Goal: Communication & Community: Participate in discussion

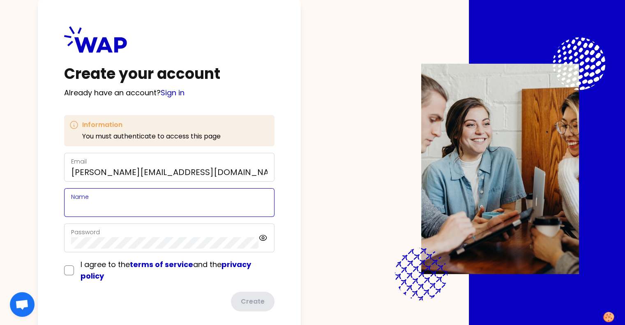
click at [117, 205] on input "Name" at bounding box center [169, 208] width 196 height 12
type input "[PERSON_NAME]"
click at [74, 271] on input "checkbox" at bounding box center [69, 270] width 10 height 10
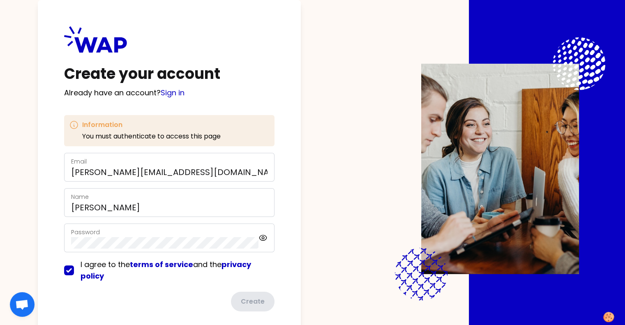
checkbox input "true"
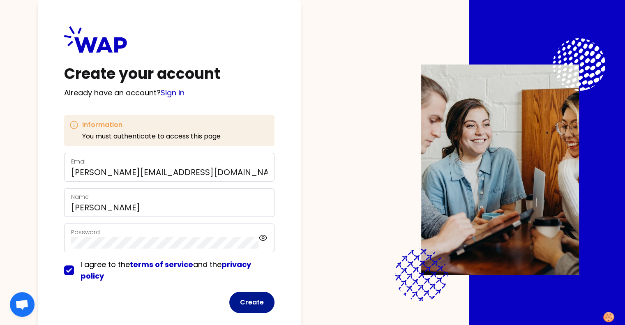
click at [262, 302] on button "Create" at bounding box center [251, 302] width 45 height 21
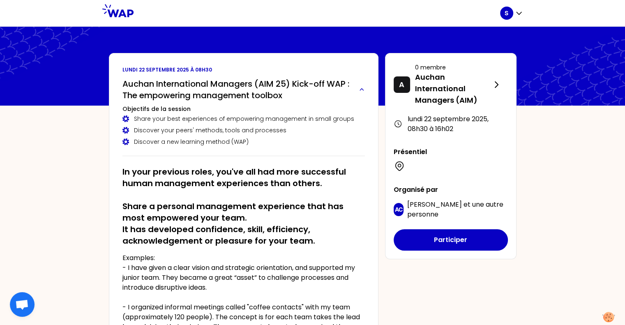
click at [263, 85] on h2 "Auchan International Managers (AIM 25) Kick-off WAP : The empowering management…" at bounding box center [237, 89] width 230 height 23
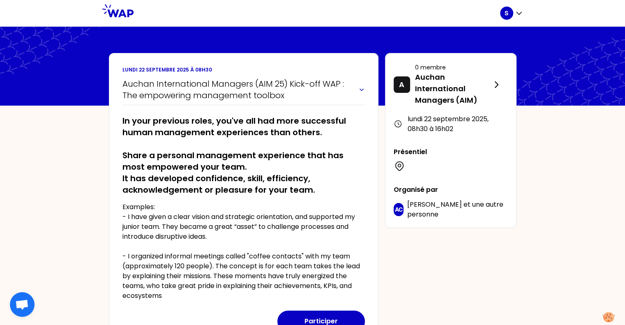
click at [264, 83] on h2 "Auchan International Managers (AIM 25) Kick-off WAP : The empowering management…" at bounding box center [237, 89] width 230 height 23
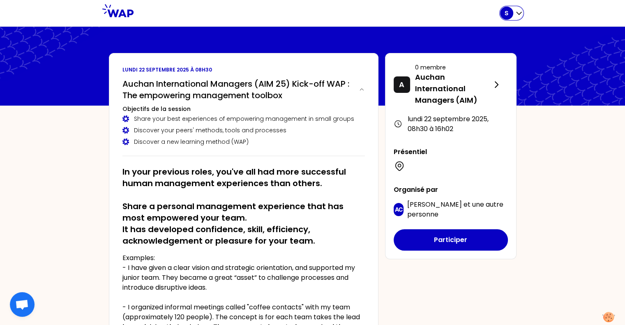
click at [516, 14] on icon "button" at bounding box center [519, 13] width 8 height 8
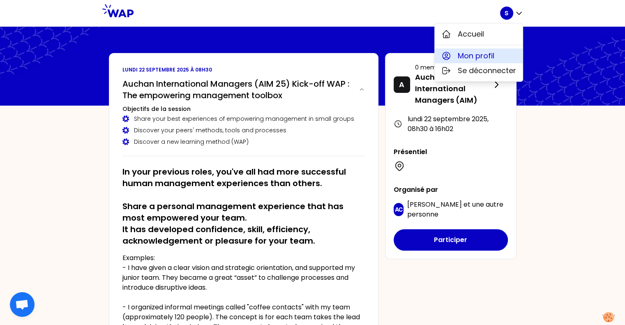
click at [484, 55] on span "Mon profil" at bounding box center [476, 56] width 37 height 12
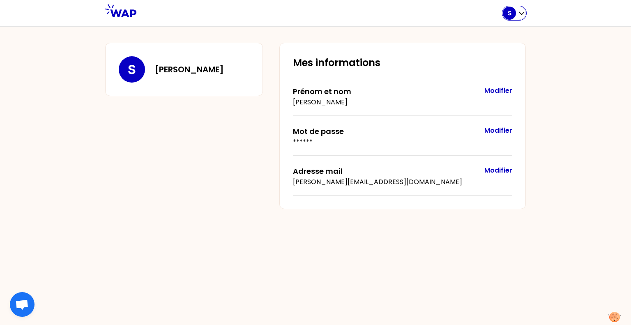
click at [516, 16] on div "S" at bounding box center [514, 13] width 23 height 13
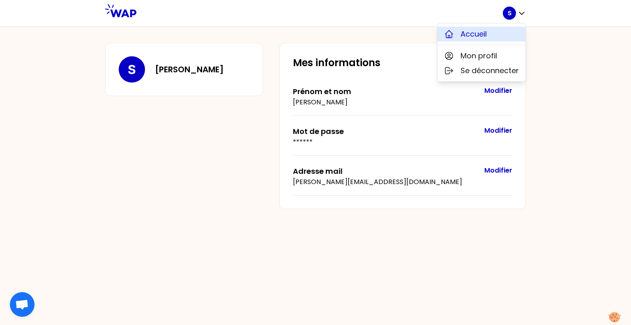
click at [481, 30] on span "Accueil" at bounding box center [474, 34] width 26 height 12
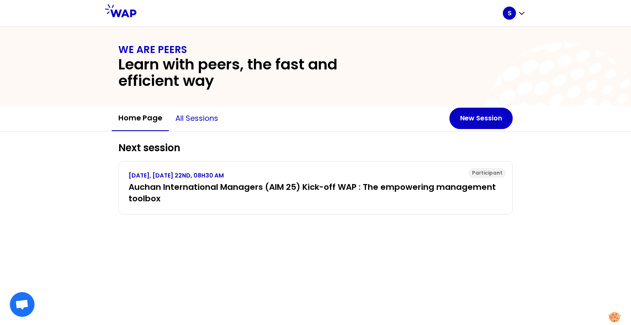
click at [187, 115] on button "All sessions" at bounding box center [197, 118] width 56 height 25
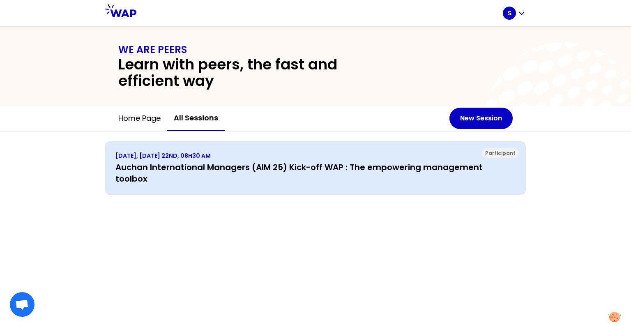
click at [165, 166] on h3 "Auchan International Managers (AIM 25) Kick-off WAP : The empowering management…" at bounding box center [315, 172] width 400 height 23
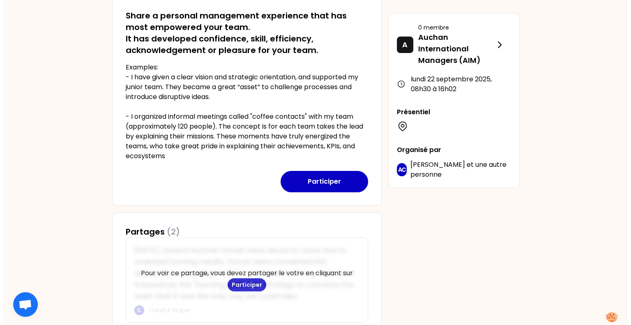
scroll to position [182, 0]
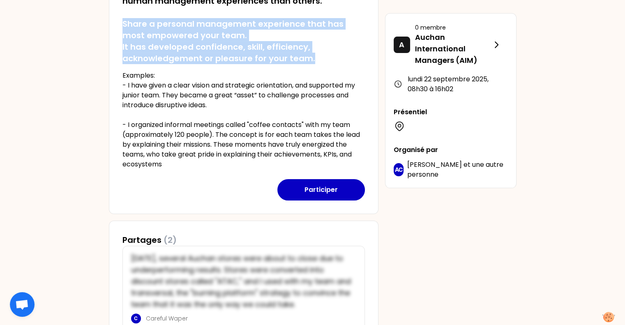
drag, startPoint x: 123, startPoint y: 23, endPoint x: 321, endPoint y: 55, distance: 200.7
click at [321, 55] on h2 "In your previous roles, you've all had more successful human management experie…" at bounding box center [243, 24] width 242 height 81
click at [312, 194] on button "Participer" at bounding box center [321, 189] width 88 height 21
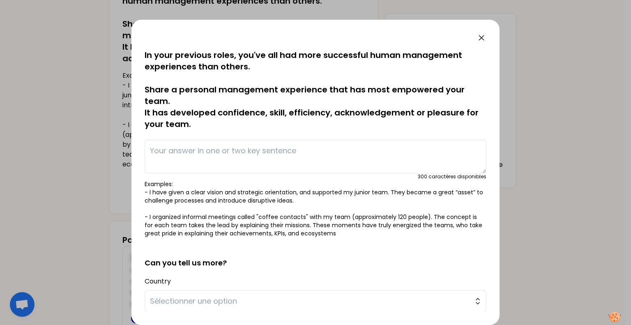
click at [206, 150] on textarea at bounding box center [316, 157] width 342 height 34
paste textarea "The last years, i have increased the autonomy of the team members by giving the…"
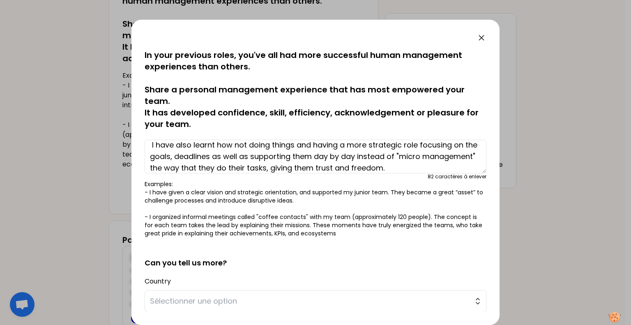
scroll to position [0, 0]
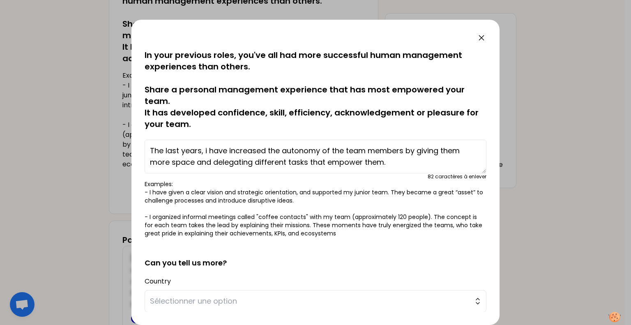
click at [405, 149] on textarea "The last years, i have increased the autonomy of the team members by giving the…" at bounding box center [316, 157] width 342 height 34
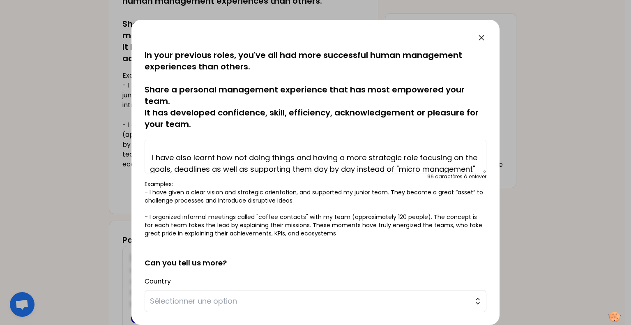
scroll to position [41, 0]
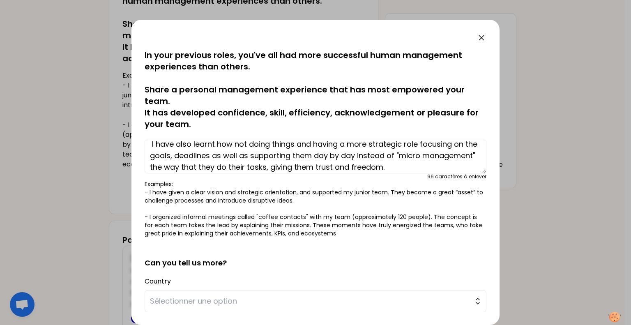
click at [442, 166] on textarea "The last years, i have increased the autonomy of the team members (junior team)…" at bounding box center [316, 157] width 342 height 34
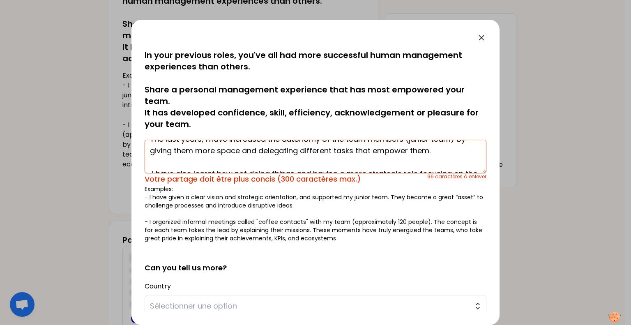
scroll to position [0, 0]
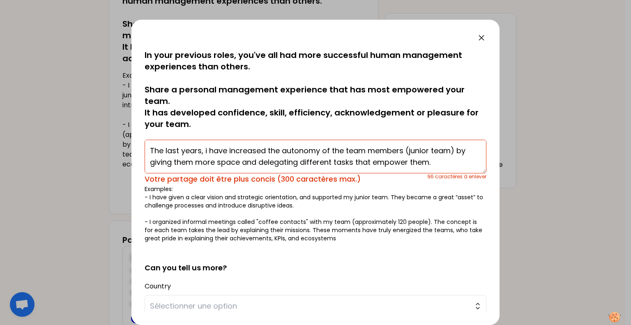
drag, startPoint x: 314, startPoint y: 144, endPoint x: 337, endPoint y: 146, distance: 22.7
click at [337, 146] on textarea "The last years, i have increased the autonomy of the team members (junior team)…" at bounding box center [316, 157] width 342 height 34
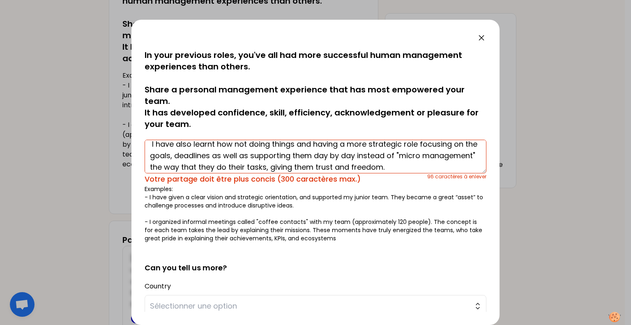
click at [316, 152] on textarea "The last years, i have increased the autonomy of the team members (junior team)…" at bounding box center [316, 157] width 342 height 34
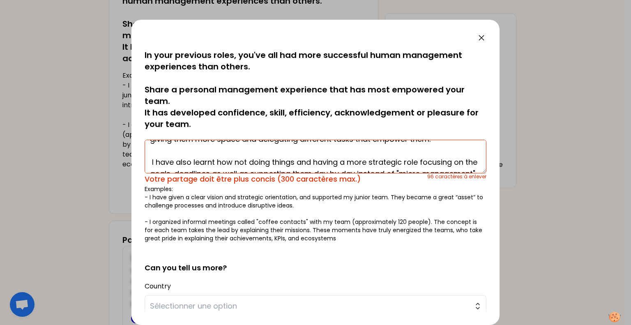
scroll to position [23, 0]
drag, startPoint x: 315, startPoint y: 146, endPoint x: 337, endPoint y: 160, distance: 26.4
click at [337, 160] on textarea "The last years, i have increased the autonomy of the team members (junior team)…" at bounding box center [316, 157] width 342 height 34
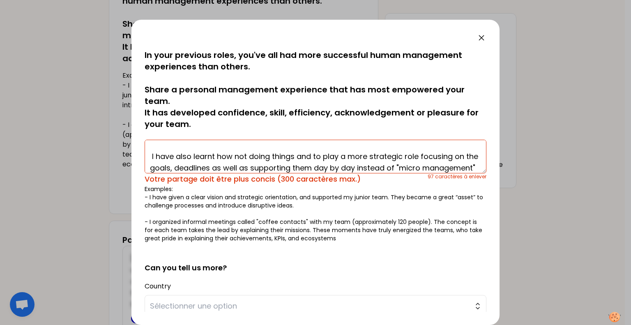
scroll to position [40, 0]
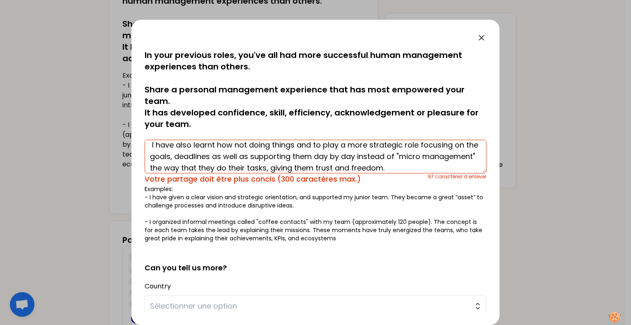
click at [152, 167] on textarea "The last years, i have increased the autonomy of the team members (junior team)…" at bounding box center [316, 157] width 342 height 34
click at [329, 157] on textarea "The last years, i have increased the autonomy of the team members (junior team)…" at bounding box center [316, 157] width 342 height 34
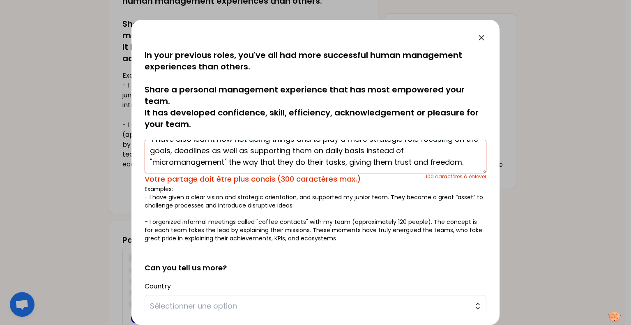
drag, startPoint x: 202, startPoint y: 166, endPoint x: 222, endPoint y: 165, distance: 19.7
click at [222, 165] on textarea "The last years, i have increased the autonomy of the team members (junior team)…" at bounding box center [316, 157] width 342 height 34
drag, startPoint x: 217, startPoint y: 164, endPoint x: 282, endPoint y: 161, distance: 64.9
click at [282, 161] on textarea "The last years, i have increased the autonomy of the team members (junior team)…" at bounding box center [316, 157] width 342 height 34
drag, startPoint x: 371, startPoint y: 161, endPoint x: 387, endPoint y: 160, distance: 15.2
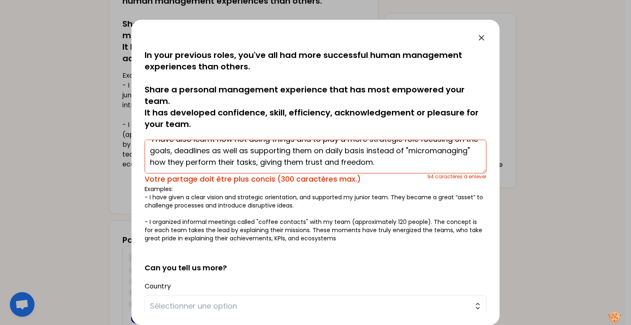
click at [387, 160] on textarea "The last years, i have increased the autonomy of the team members (junior team)…" at bounding box center [316, 157] width 342 height 34
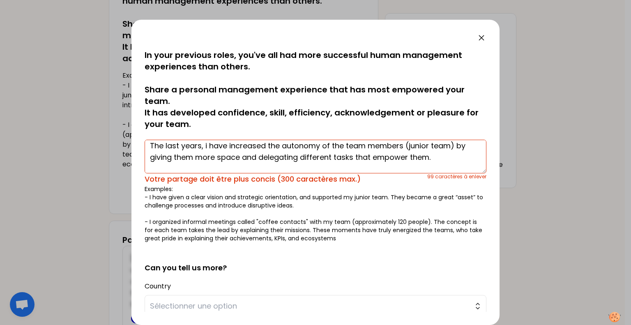
drag, startPoint x: 430, startPoint y: 159, endPoint x: 434, endPoint y: 164, distance: 6.7
click at [430, 159] on textarea "The last years, i have increased the autonomy of the team members (junior team)…" at bounding box center [316, 157] width 342 height 34
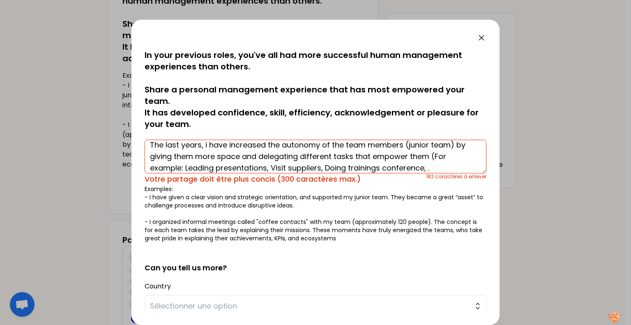
scroll to position [11, 0]
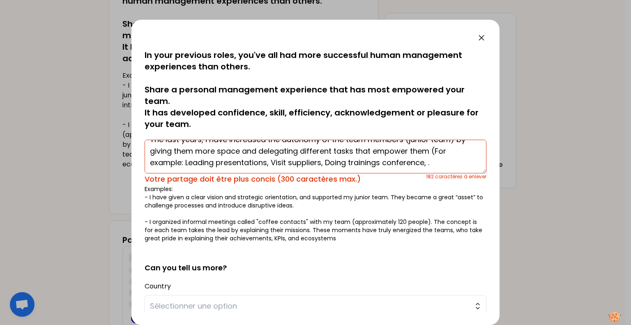
drag, startPoint x: 217, startPoint y: 168, endPoint x: 267, endPoint y: 165, distance: 49.8
click at [267, 165] on textarea "The last years, i have increased the autonomy of the team members (junior team)…" at bounding box center [316, 157] width 342 height 34
click at [247, 162] on textarea "The last years, i have increased the autonomy of the team members (junior team)…" at bounding box center [316, 157] width 342 height 34
drag, startPoint x: 355, startPoint y: 161, endPoint x: 404, endPoint y: 163, distance: 48.5
click at [404, 163] on textarea "The last years, i have increased the autonomy of the team members (junior team)…" at bounding box center [316, 157] width 342 height 34
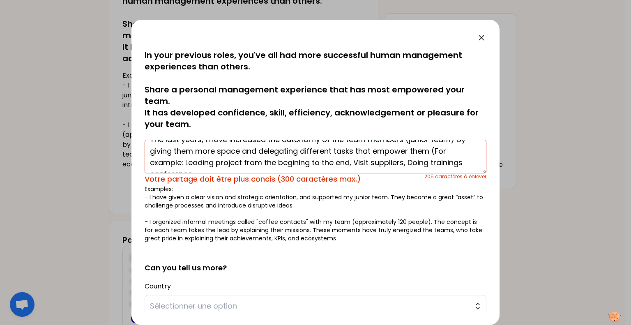
paste textarea "visiting potential suppliers to evaluate them"
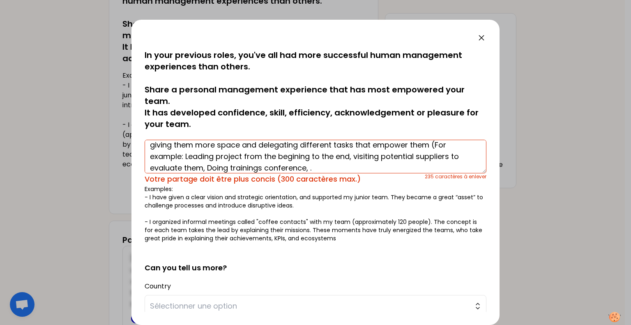
click at [315, 166] on textarea "The last years, i have increased the autonomy of the team members (junior team)…" at bounding box center [316, 157] width 342 height 34
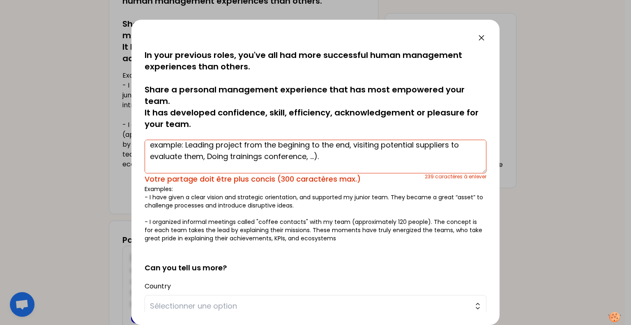
scroll to position [40, 0]
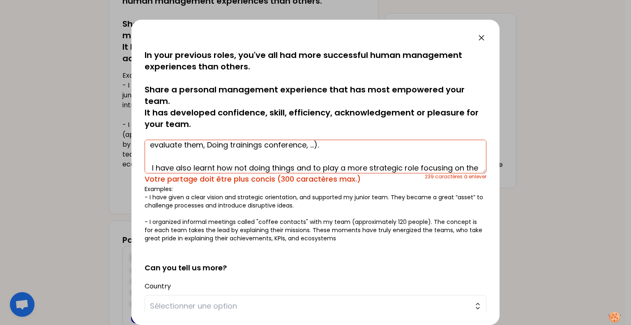
click at [151, 168] on textarea "The last years, i have increased the autonomy of the team members (junior team)…" at bounding box center [316, 157] width 342 height 34
click at [221, 167] on textarea "The last years, i have increased the autonomy of the team members (junior team)…" at bounding box center [316, 157] width 342 height 34
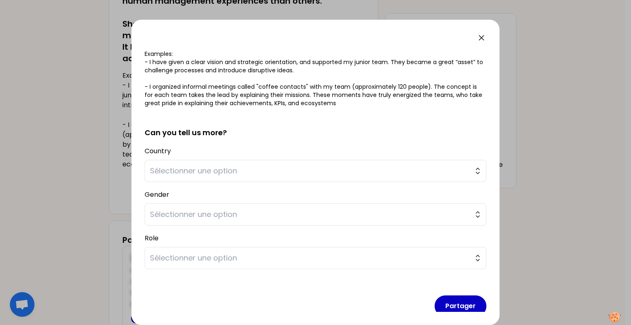
scroll to position [145, 0]
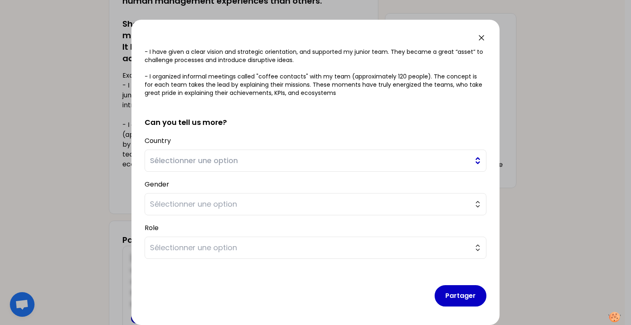
click at [180, 161] on span "Sélectionner une option" at bounding box center [310, 161] width 320 height 12
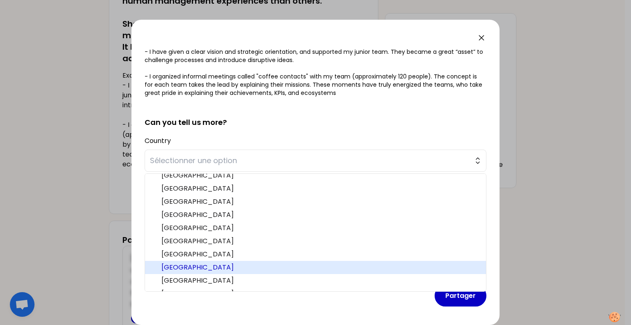
scroll to position [30, 0]
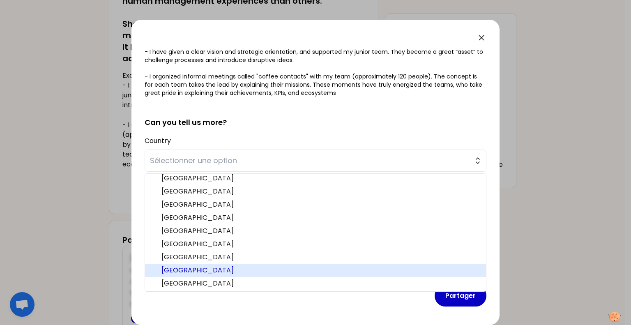
click at [177, 268] on span "[GEOGRAPHIC_DATA]" at bounding box center [320, 270] width 318 height 10
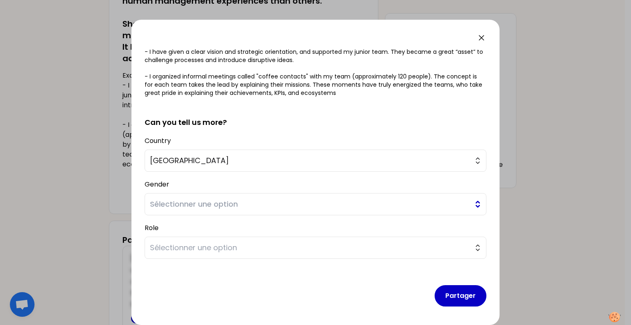
click at [230, 203] on span "Sélectionner une option" at bounding box center [310, 204] width 320 height 12
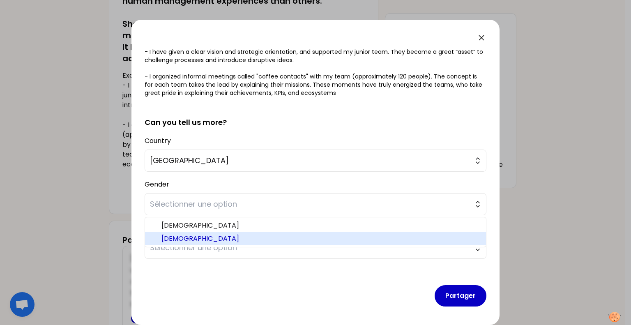
click at [171, 238] on span "[DEMOGRAPHIC_DATA]" at bounding box center [320, 239] width 318 height 10
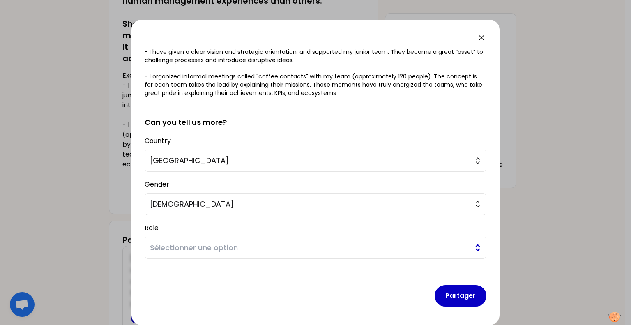
click at [217, 247] on span "Sélectionner une option" at bounding box center [310, 248] width 320 height 12
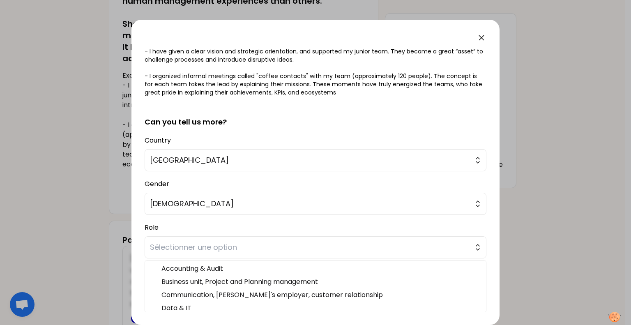
scroll to position [56, 0]
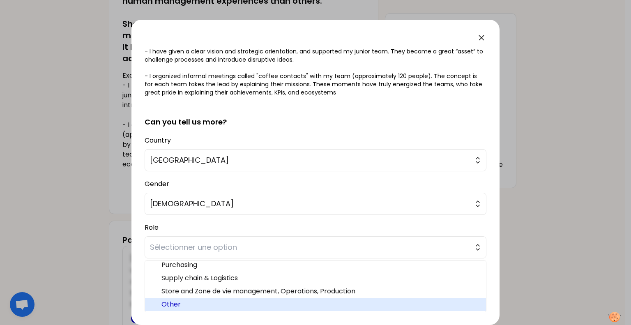
click at [168, 302] on span "Other" at bounding box center [320, 305] width 318 height 10
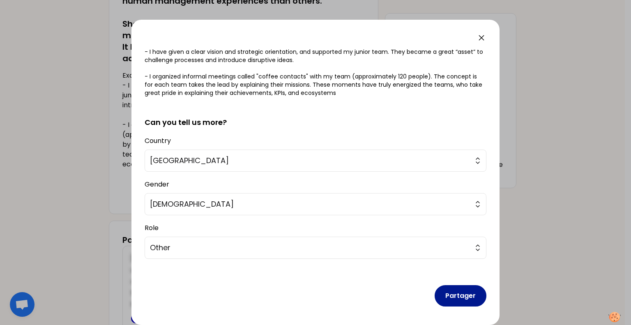
click at [442, 295] on button "Partager" at bounding box center [461, 295] width 52 height 21
click at [458, 294] on button "Partager" at bounding box center [461, 295] width 52 height 21
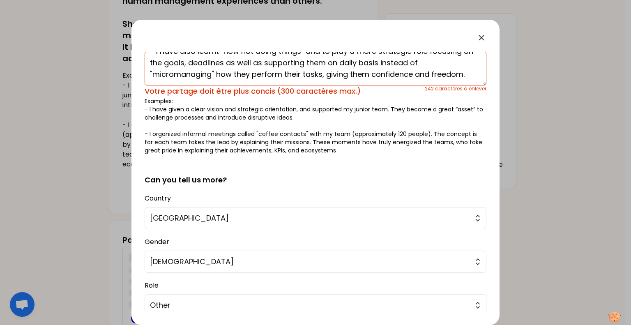
scroll to position [0, 0]
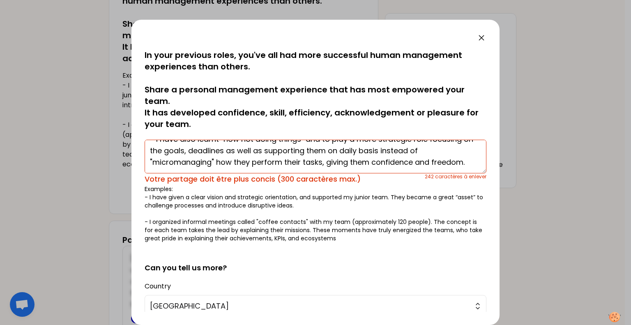
click at [389, 162] on textarea "The last years, i have increased the autonomy of the team members (junior team)…" at bounding box center [316, 157] width 342 height 34
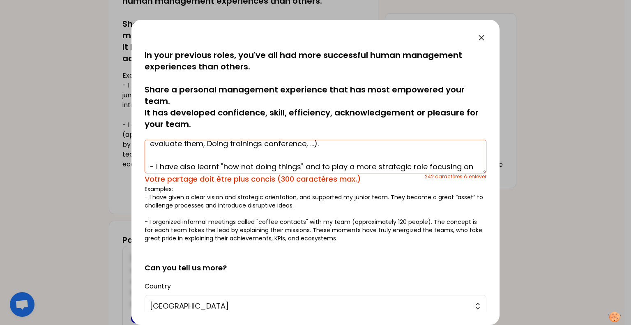
scroll to position [28, 0]
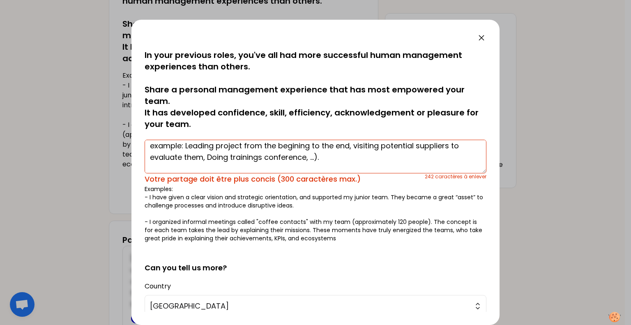
drag, startPoint x: 332, startPoint y: 161, endPoint x: 307, endPoint y: 154, distance: 26.0
click at [313, 154] on textarea "The last years, i have increased the autonomy of the team members (junior team)…" at bounding box center [316, 157] width 342 height 34
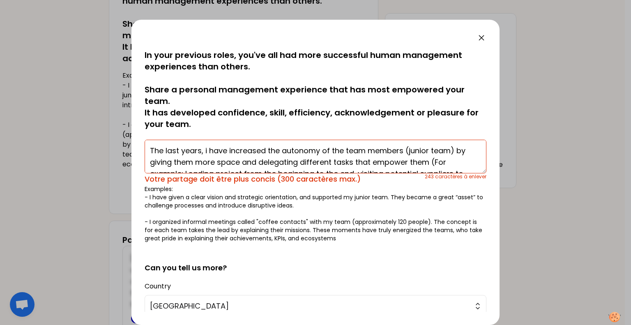
drag, startPoint x: 325, startPoint y: 157, endPoint x: 131, endPoint y: 128, distance: 196.2
click at [131, 128] on div "sauvegardé In your previous roles, you've all had more successful human managem…" at bounding box center [315, 172] width 368 height 305
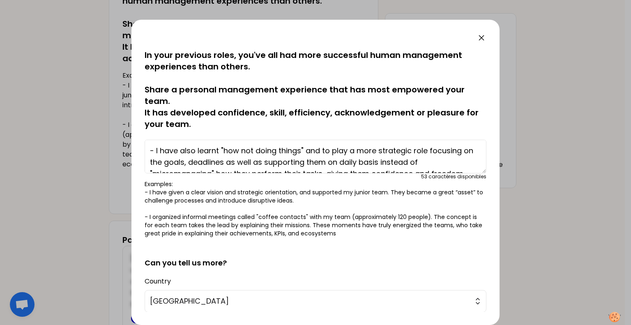
paste textarea "The last years, i have increased the autonomy of the team members (junior team)…"
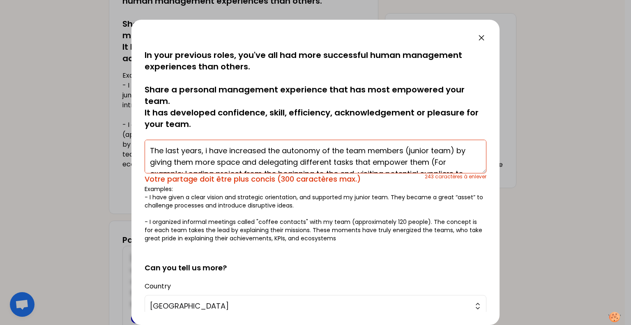
scroll to position [17, 0]
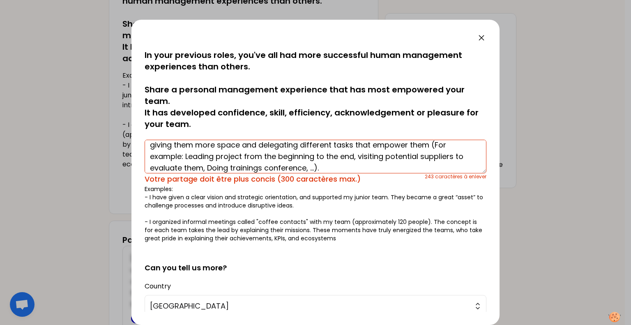
click at [237, 161] on textarea "The last years, i have increased the autonomy of the team members (junior team)…" at bounding box center [316, 157] width 342 height 34
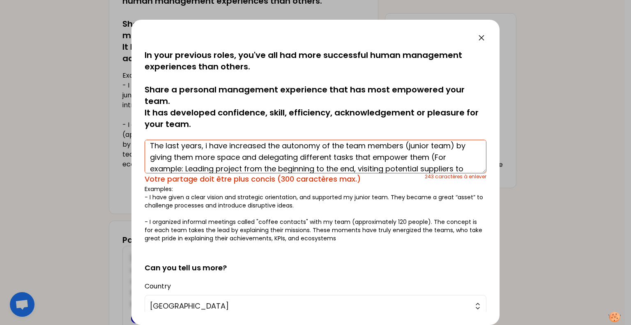
scroll to position [0, 0]
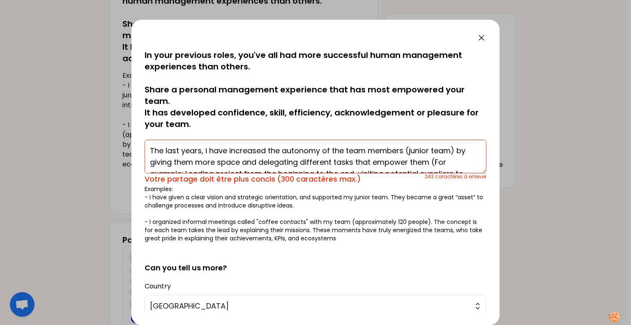
drag, startPoint x: 405, startPoint y: 144, endPoint x: 454, endPoint y: 150, distance: 48.9
click at [454, 150] on textarea "The last years, i have increased the autonomy of the team members (junior team)…" at bounding box center [316, 157] width 342 height 34
click at [433, 161] on textarea "The last years, i have increased the autonomy of the team members by giving the…" at bounding box center [316, 157] width 342 height 34
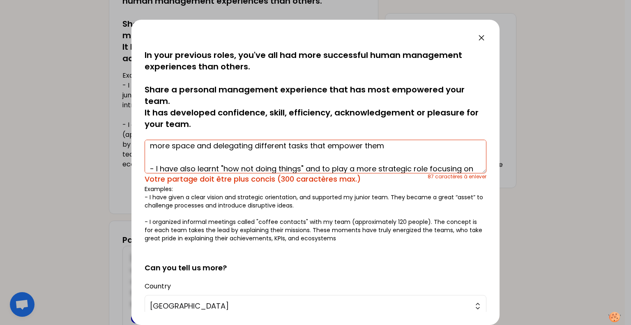
scroll to position [17, 0]
click at [150, 167] on textarea "The last years, i have increased the autonomy of the team members by giving the…" at bounding box center [316, 157] width 342 height 34
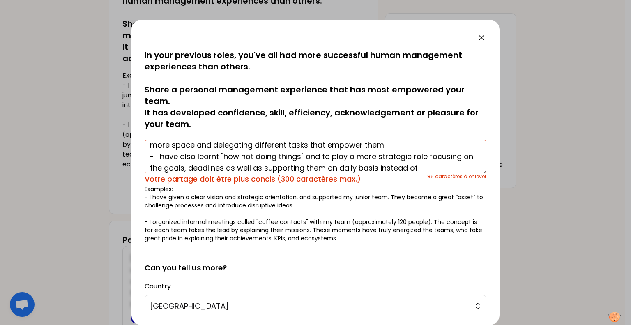
click at [387, 141] on textarea "The last years, i have increased the autonomy of the team members by giving the…" at bounding box center [316, 157] width 342 height 34
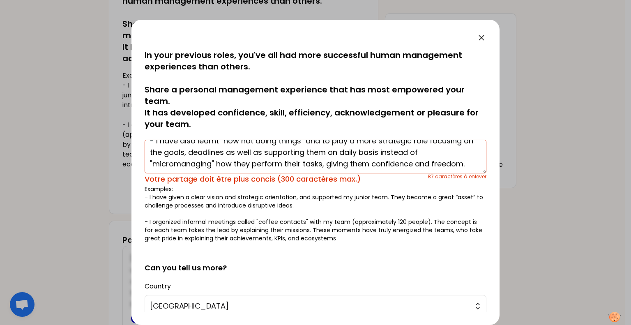
drag, startPoint x: 392, startPoint y: 152, endPoint x: 321, endPoint y: 165, distance: 71.5
click at [321, 165] on textarea "The last years, i have increased the autonomy of the team members by giving the…" at bounding box center [316, 157] width 342 height 34
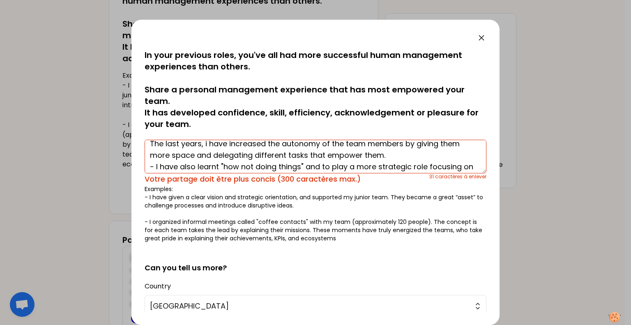
scroll to position [0, 0]
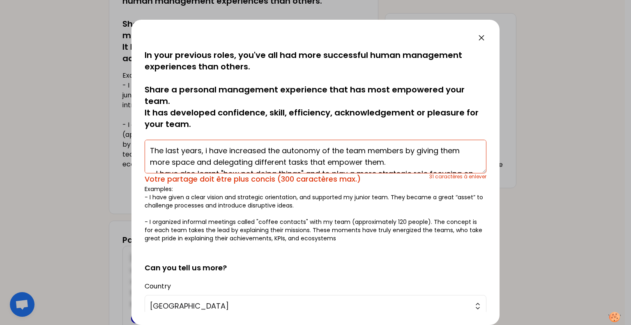
drag, startPoint x: 173, startPoint y: 163, endPoint x: 151, endPoint y: 163, distance: 21.4
click at [151, 163] on textarea "The last years, i have increased the autonomy of the team members by giving the…" at bounding box center [316, 157] width 342 height 34
drag, startPoint x: 234, startPoint y: 161, endPoint x: 266, endPoint y: 162, distance: 32.5
click at [266, 162] on textarea "The last years, i have increased the autonomy of the team members by giving the…" at bounding box center [316, 157] width 342 height 34
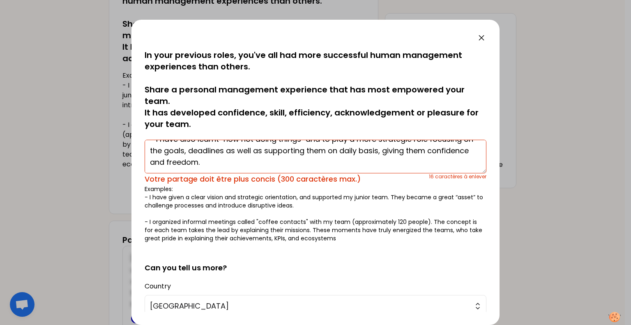
scroll to position [18, 0]
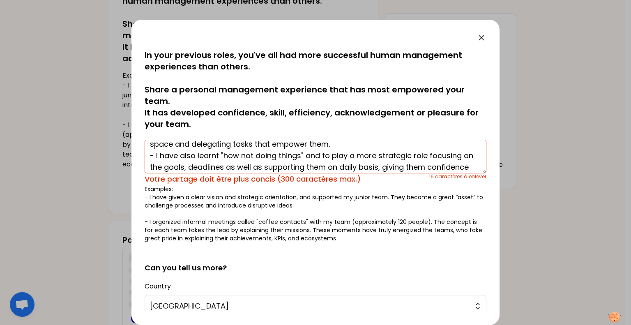
drag, startPoint x: 180, startPoint y: 154, endPoint x: 198, endPoint y: 154, distance: 18.1
click at [198, 154] on textarea "The last years, i have increased the autonomy of the team members by giving the…" at bounding box center [316, 157] width 342 height 34
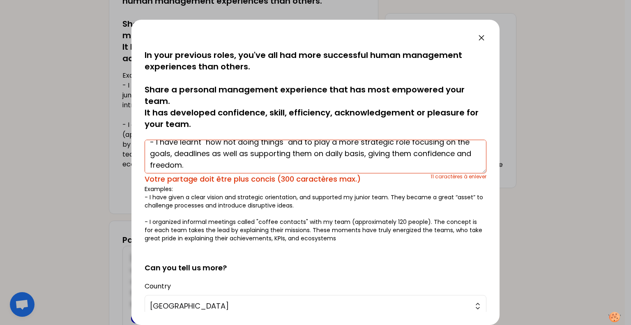
scroll to position [35, 0]
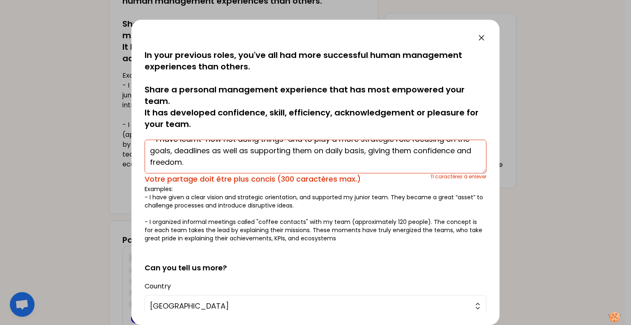
drag, startPoint x: 212, startPoint y: 166, endPoint x: 249, endPoint y: 151, distance: 39.4
click at [249, 151] on textarea "The last years, i have increased the autonomy of the team members by giving the…" at bounding box center [316, 157] width 342 height 34
drag, startPoint x: 436, startPoint y: 152, endPoint x: 436, endPoint y: 157, distance: 4.9
click at [436, 157] on textarea "The last years, i have increased the autonomy of the team members by giving the…" at bounding box center [316, 157] width 342 height 34
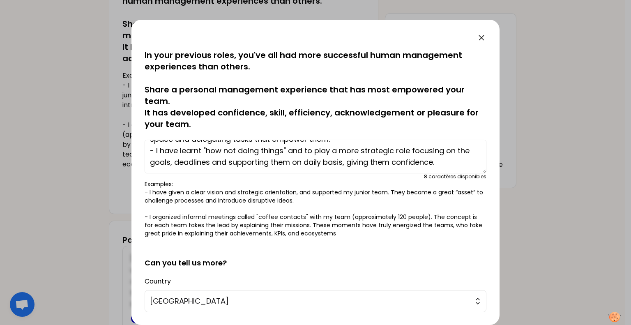
scroll to position [0, 0]
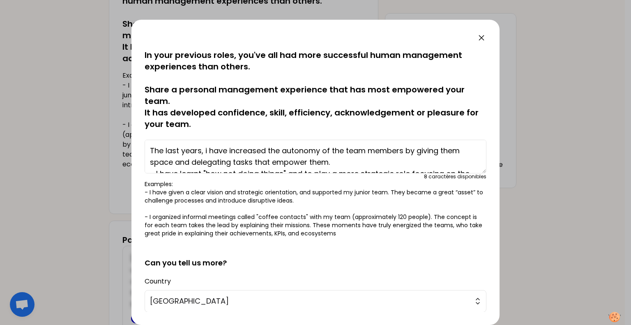
drag, startPoint x: 440, startPoint y: 164, endPoint x: 135, endPoint y: 130, distance: 306.7
click at [135, 130] on div "sauvegardé In your previous roles, you've all had more successful human managem…" at bounding box center [315, 172] width 368 height 305
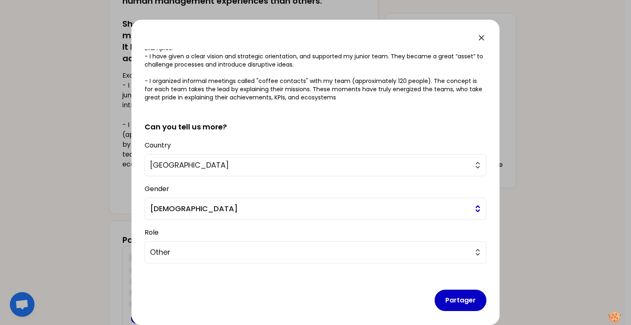
scroll to position [141, 0]
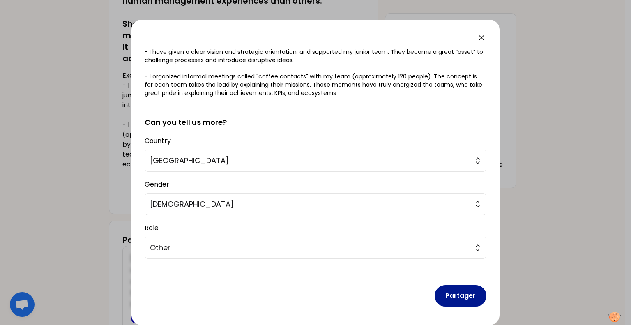
type textarea "The last years, i have increased the autonomy of the team members by giving the…"
click at [449, 292] on button "Partager" at bounding box center [461, 295] width 52 height 21
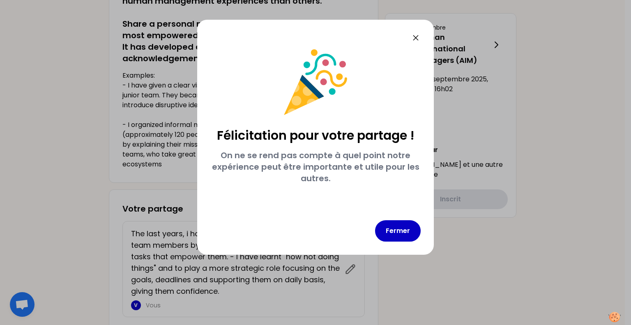
scroll to position [0, 0]
click at [398, 231] on button "Fermer" at bounding box center [398, 230] width 46 height 21
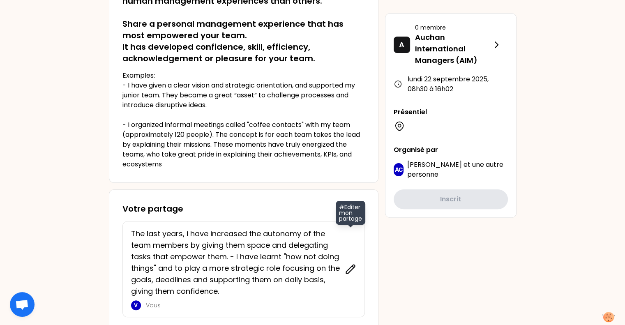
click at [348, 269] on icon at bounding box center [350, 269] width 9 height 9
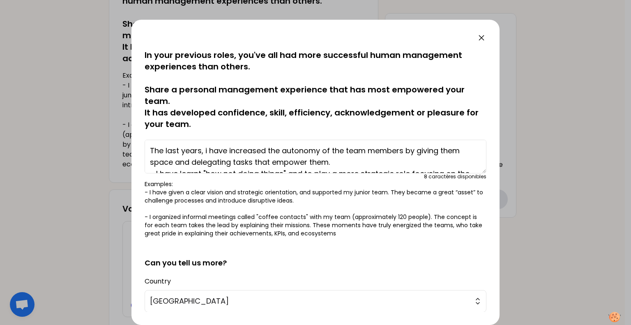
click at [151, 150] on textarea "The last years, i have increased the autonomy of the team members by giving the…" at bounding box center [316, 157] width 342 height 34
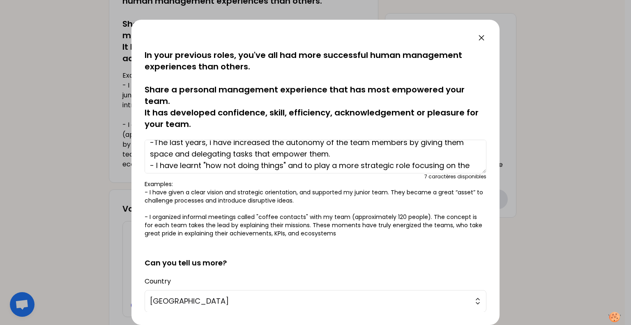
scroll to position [23, 0]
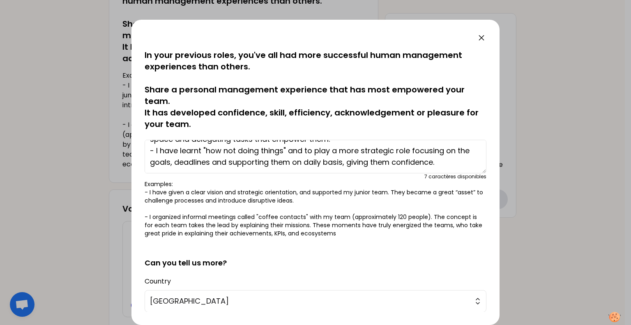
click at [433, 163] on textarea "-The last years, i have increased the autonomy of the team members by giving th…" at bounding box center [316, 157] width 342 height 34
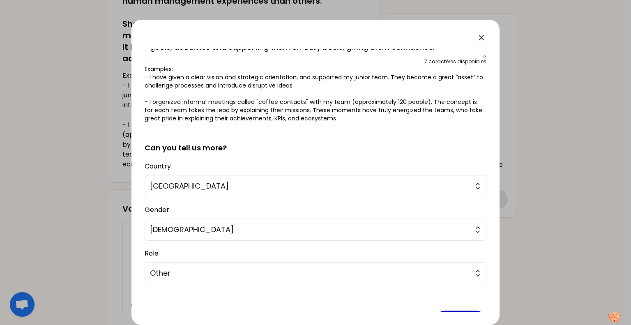
scroll to position [141, 0]
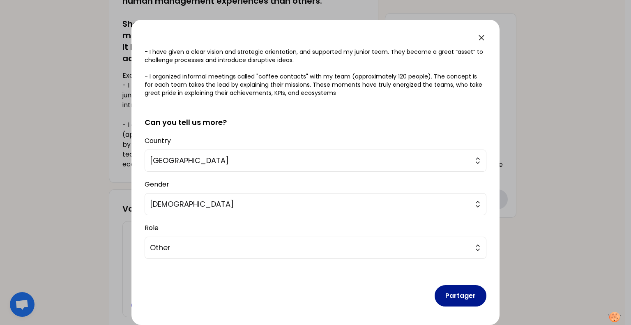
type textarea "-The last years, i have increased the autonomy of the team members by giving th…"
click at [455, 296] on button "Partager" at bounding box center [461, 295] width 52 height 21
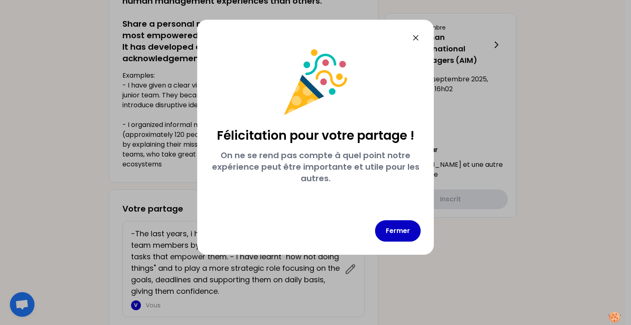
scroll to position [0, 0]
click at [395, 236] on button "Fermer" at bounding box center [398, 230] width 46 height 21
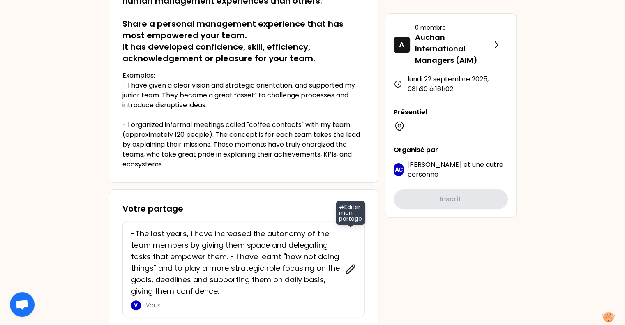
click at [349, 267] on icon at bounding box center [350, 269] width 9 height 9
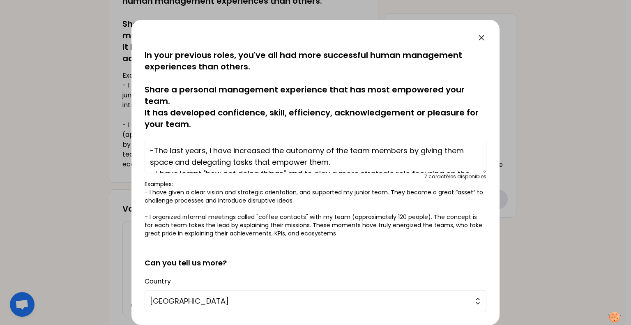
drag, startPoint x: 207, startPoint y: 150, endPoint x: 154, endPoint y: 146, distance: 52.3
click at [154, 146] on textarea "-The last years, i have increased the autonomy of the team members by giving th…" at bounding box center [316, 157] width 342 height 34
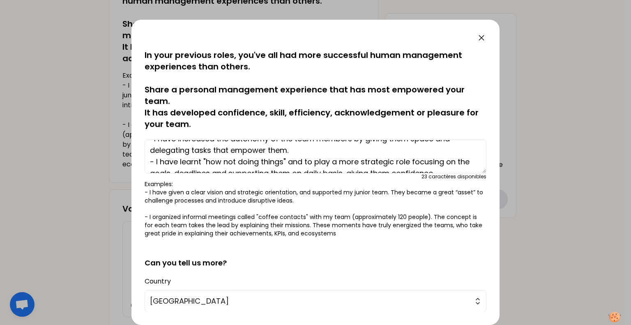
scroll to position [23, 0]
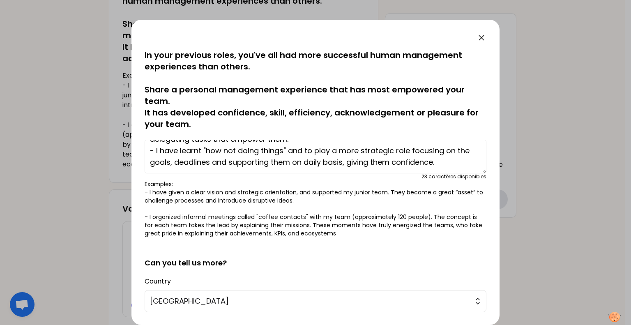
click at [468, 151] on textarea "-I have increased the autonomy of the team members by giving them space and del…" at bounding box center [316, 157] width 342 height 34
click at [456, 150] on textarea "-I have increased the autonomy of the team members by giving them space and del…" at bounding box center [316, 157] width 342 height 34
click at [181, 151] on textarea "-I have increased the autonomy of the team members by giving them space and del…" at bounding box center [316, 157] width 342 height 34
click at [159, 151] on textarea "-I have increased the autonomy of the team members by giving them space and del…" at bounding box center [316, 157] width 342 height 34
drag, startPoint x: 210, startPoint y: 151, endPoint x: 179, endPoint y: 151, distance: 30.4
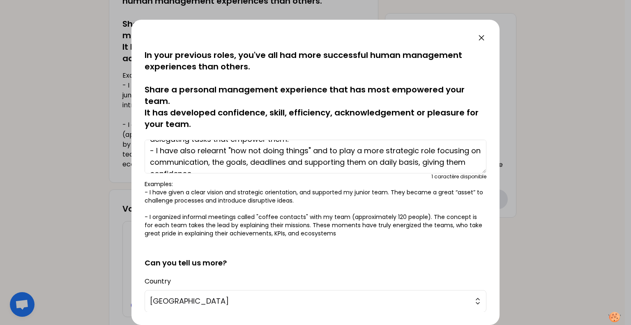
click at [179, 151] on textarea "-I have increased the autonomy of the team members by giving them space and del…" at bounding box center [316, 157] width 342 height 34
drag, startPoint x: 154, startPoint y: 150, endPoint x: 228, endPoint y: 151, distance: 73.5
click at [228, 151] on textarea "-I have increased the autonomy of the team members by giving them space and del…" at bounding box center [316, 157] width 342 height 34
click at [215, 147] on textarea "-I have increased the autonomy of the team members by giving them space and del…" at bounding box center [316, 157] width 342 height 34
click at [204, 151] on textarea "-I have increased the autonomy of the team members by giving them space and del…" at bounding box center [316, 157] width 342 height 34
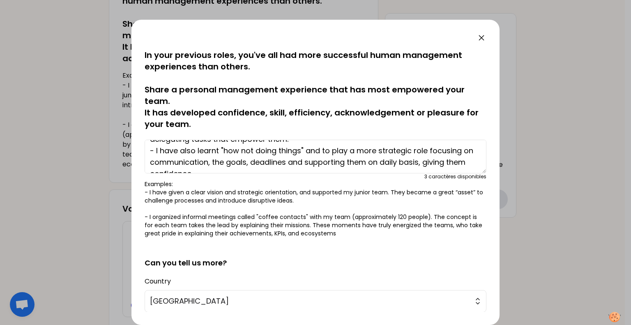
drag, startPoint x: 219, startPoint y: 152, endPoint x: 182, endPoint y: 154, distance: 36.6
click at [182, 154] on textarea "-I have increased the autonomy of the team members by giving them space and del…" at bounding box center [316, 157] width 342 height 34
click at [226, 162] on textarea "-I have increased the autonomy of the team members by giving them space and del…" at bounding box center [316, 157] width 342 height 34
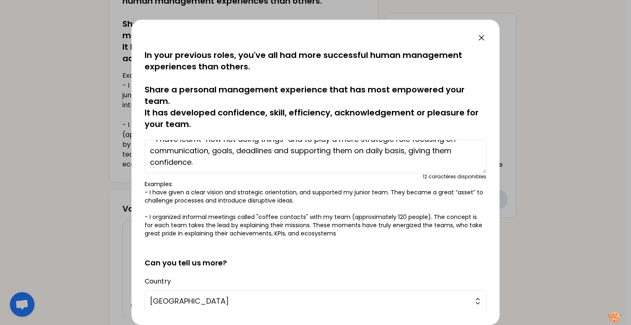
drag, startPoint x: 455, startPoint y: 152, endPoint x: 465, endPoint y: 162, distance: 13.9
click at [455, 152] on textarea "-I have increased the autonomy of the team members by giving them space and del…" at bounding box center [316, 157] width 342 height 34
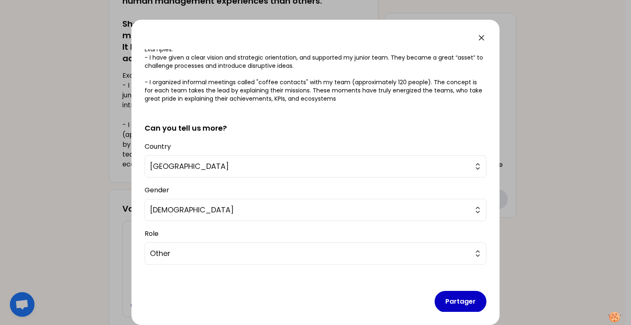
scroll to position [141, 0]
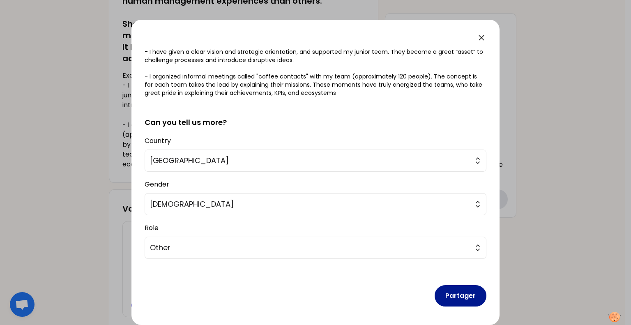
type textarea "-I have increased the autonomy of the team members by giving them space and del…"
click at [452, 295] on button "Partager" at bounding box center [461, 295] width 52 height 21
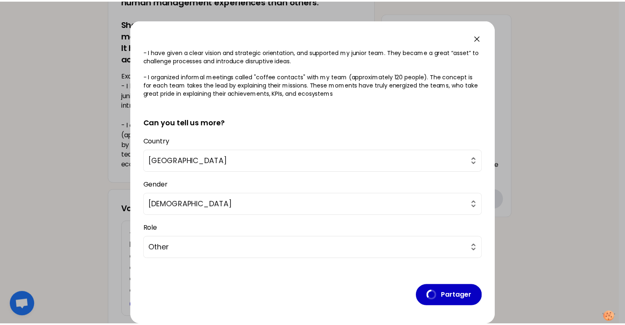
scroll to position [0, 0]
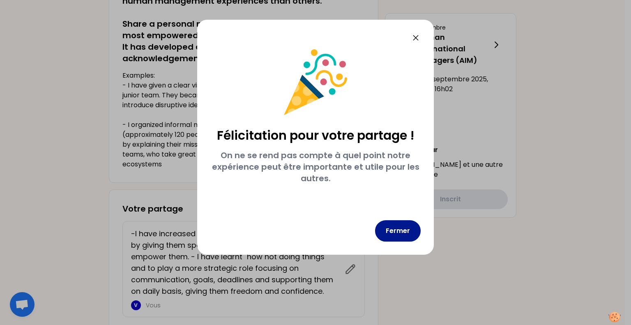
click at [400, 233] on button "Fermer" at bounding box center [398, 230] width 46 height 21
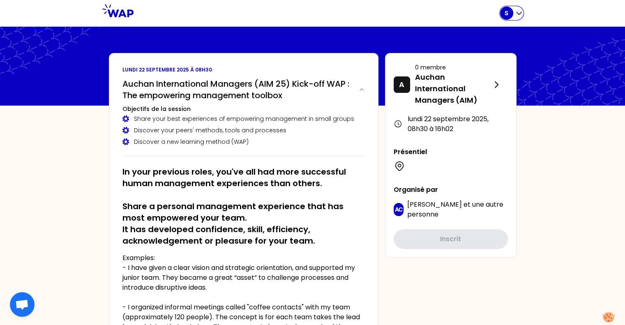
click at [519, 14] on icon "button" at bounding box center [518, 13] width 5 height 2
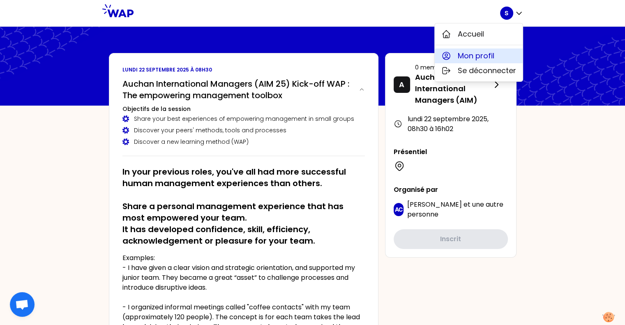
click at [490, 55] on span "Mon profil" at bounding box center [476, 56] width 37 height 12
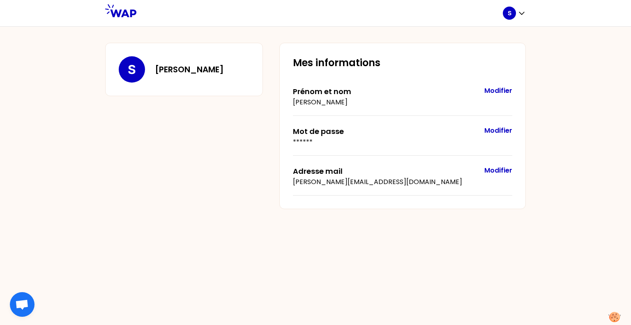
click at [132, 67] on p "S" at bounding box center [132, 69] width 8 height 15
click at [525, 8] on div "S" at bounding box center [514, 13] width 23 height 13
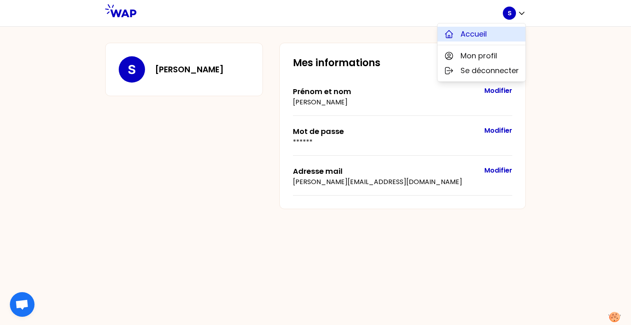
click at [478, 35] on span "Accueil" at bounding box center [474, 34] width 26 height 12
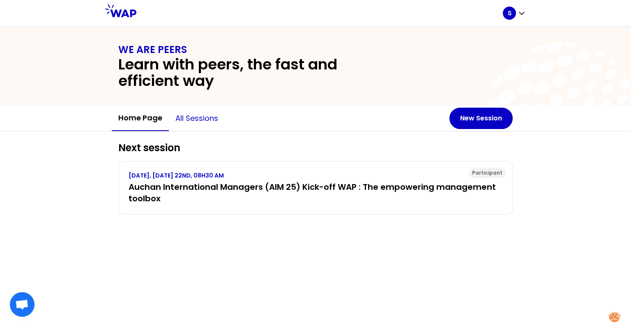
click at [195, 118] on button "All sessions" at bounding box center [197, 118] width 56 height 25
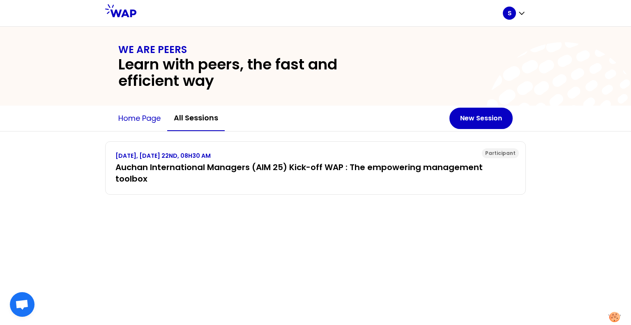
click at [153, 118] on button "Home page" at bounding box center [139, 118] width 55 height 25
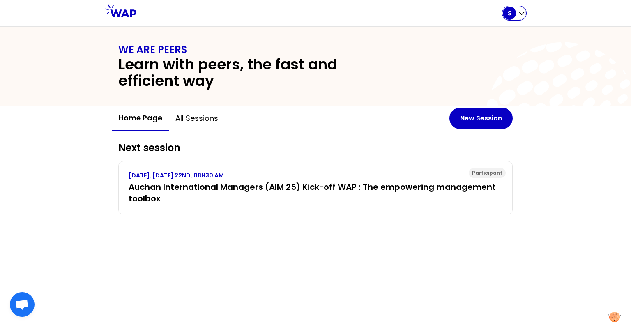
click at [521, 13] on icon "button" at bounding box center [522, 13] width 8 height 8
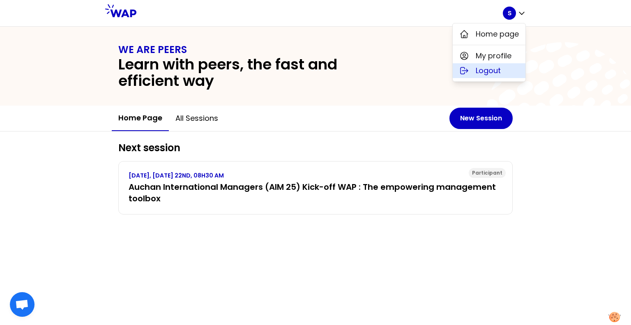
click at [475, 76] on button "Logout" at bounding box center [489, 70] width 73 height 15
